Goal: Navigation & Orientation: Find specific page/section

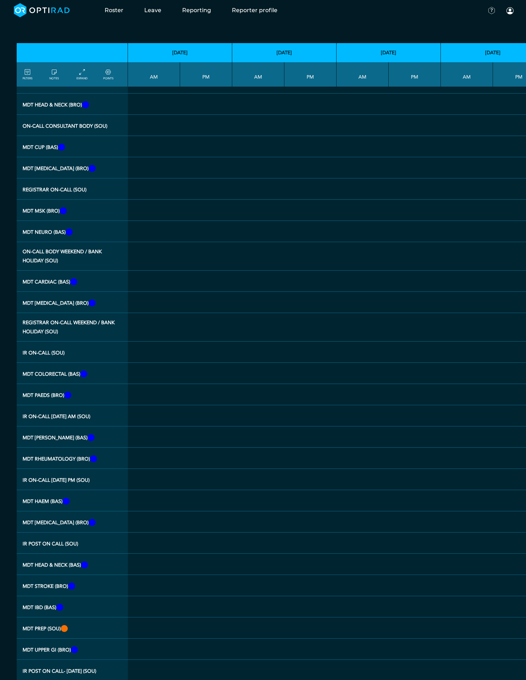
scroll to position [1079, 0]
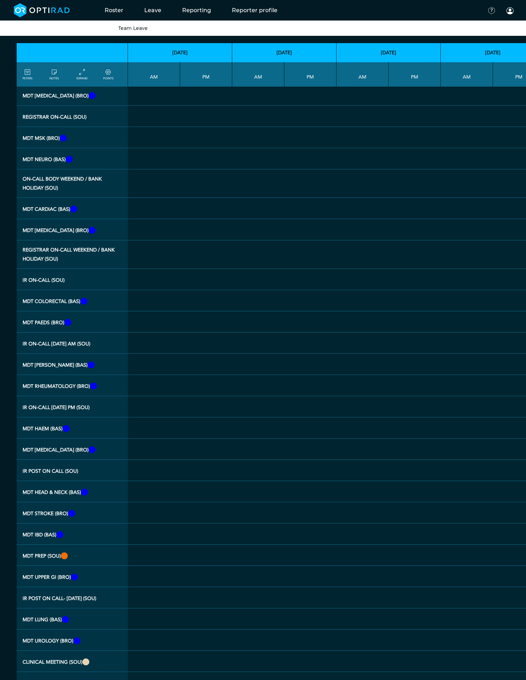
click at [140, 26] on link "Team Leave" at bounding box center [133, 28] width 30 height 6
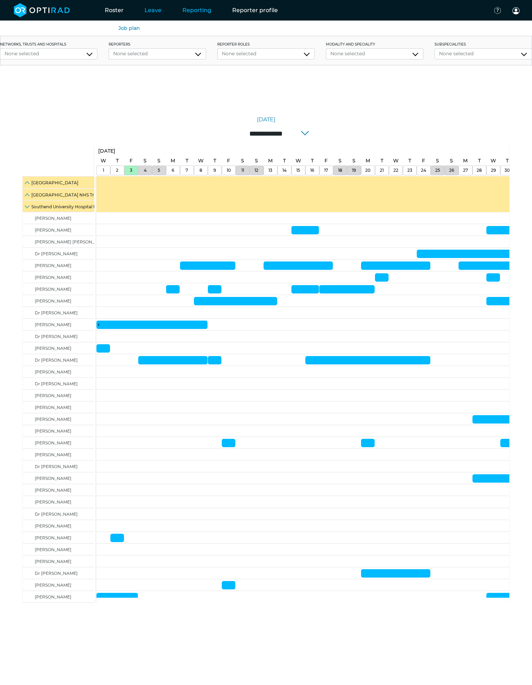
click at [196, 16] on link "Reporting" at bounding box center [197, 10] width 50 height 27
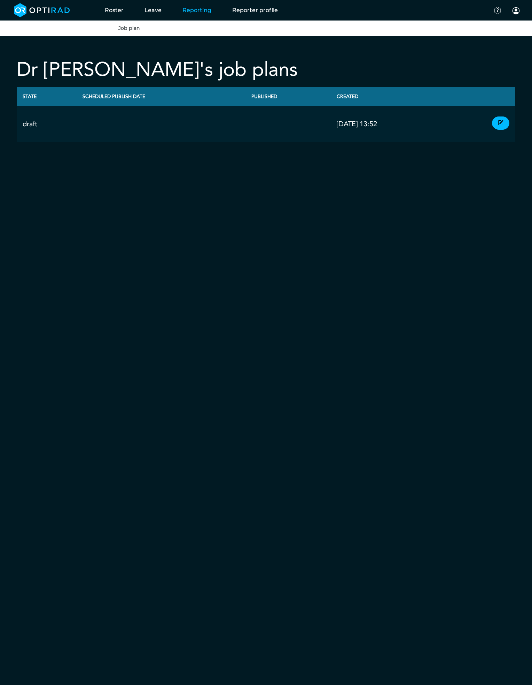
click at [136, 30] on link "Job plan" at bounding box center [129, 28] width 22 height 6
click at [496, 122] on link at bounding box center [500, 123] width 17 height 13
